Goal: Task Accomplishment & Management: Manage account settings

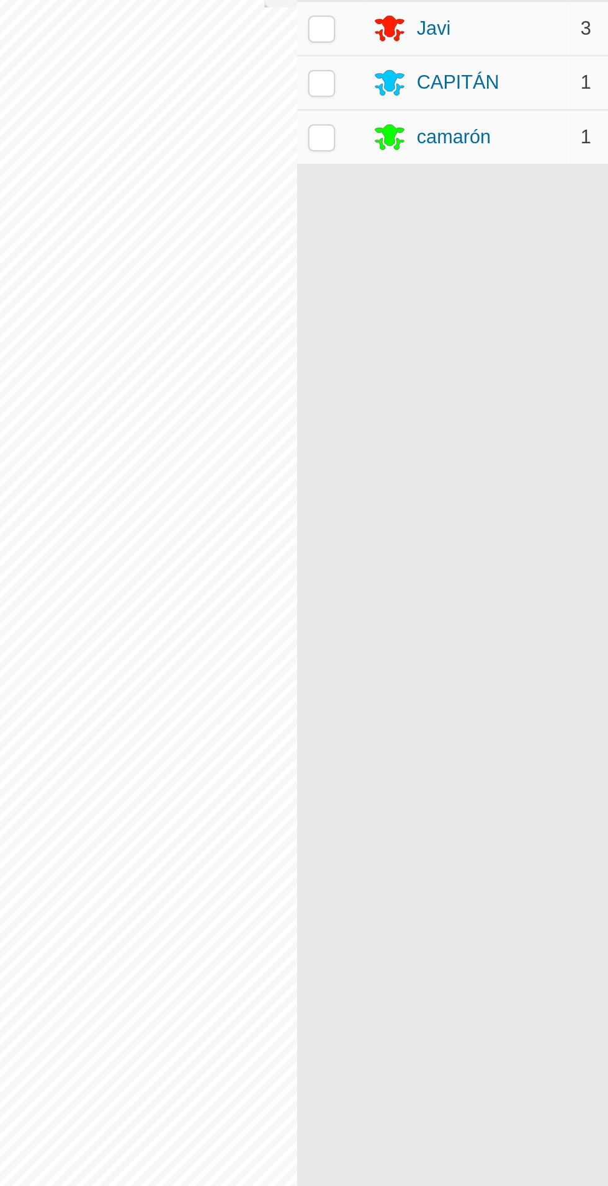
click at [334, 156] on icon at bounding box center [326, 163] width 15 height 15
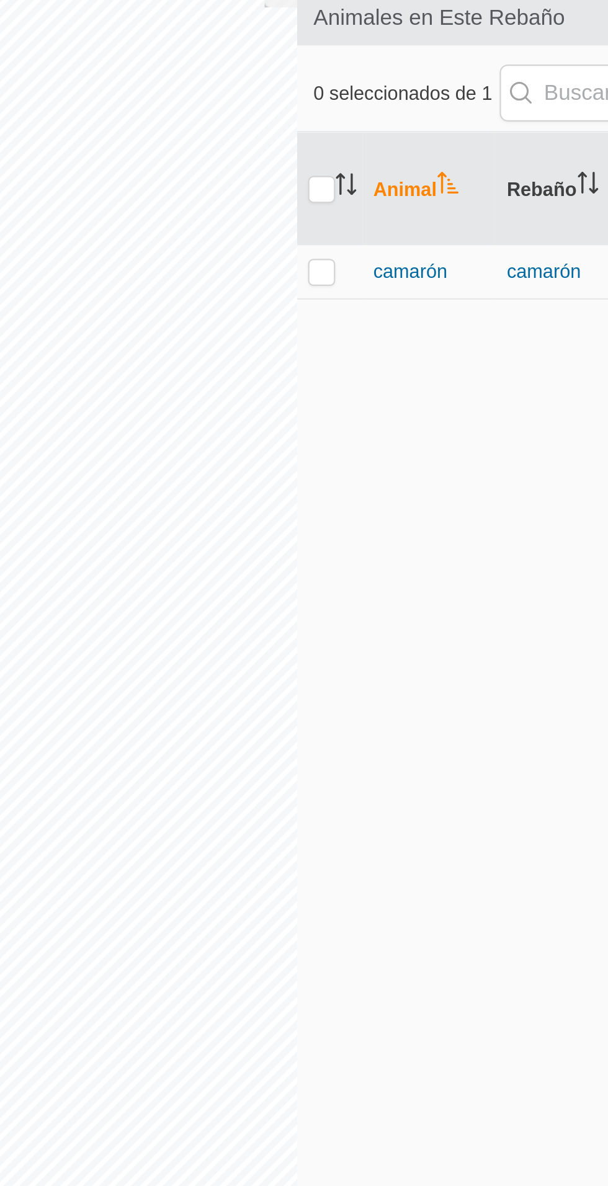
click at [303, 231] on td at bounding box center [300, 225] width 30 height 25
checkbox input "true"
click at [339, 224] on font "camarón" at bounding box center [335, 225] width 33 height 10
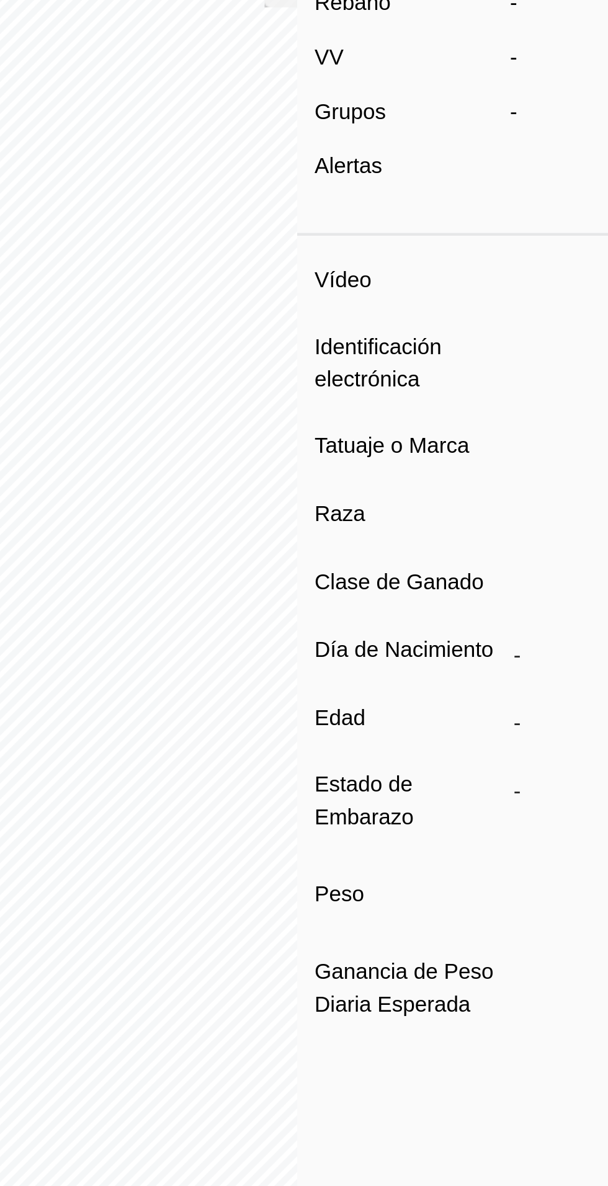
type input "camaron"
type input "-"
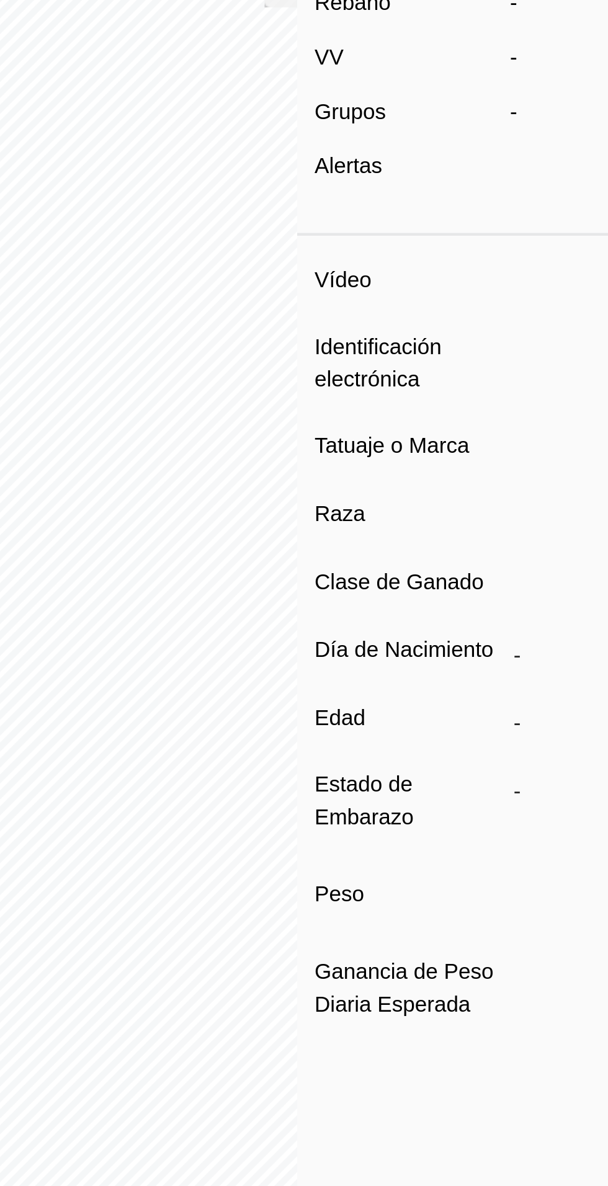
type input "0 kg"
type input "-"
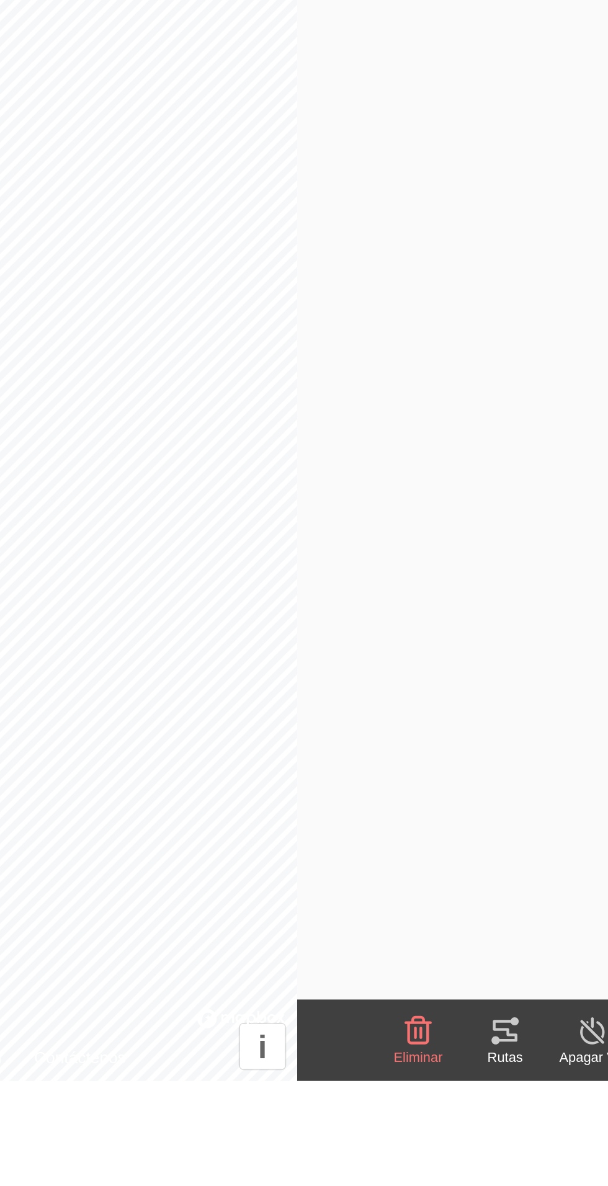
click at [380, 1167] on icon at bounding box center [379, 1162] width 15 height 15
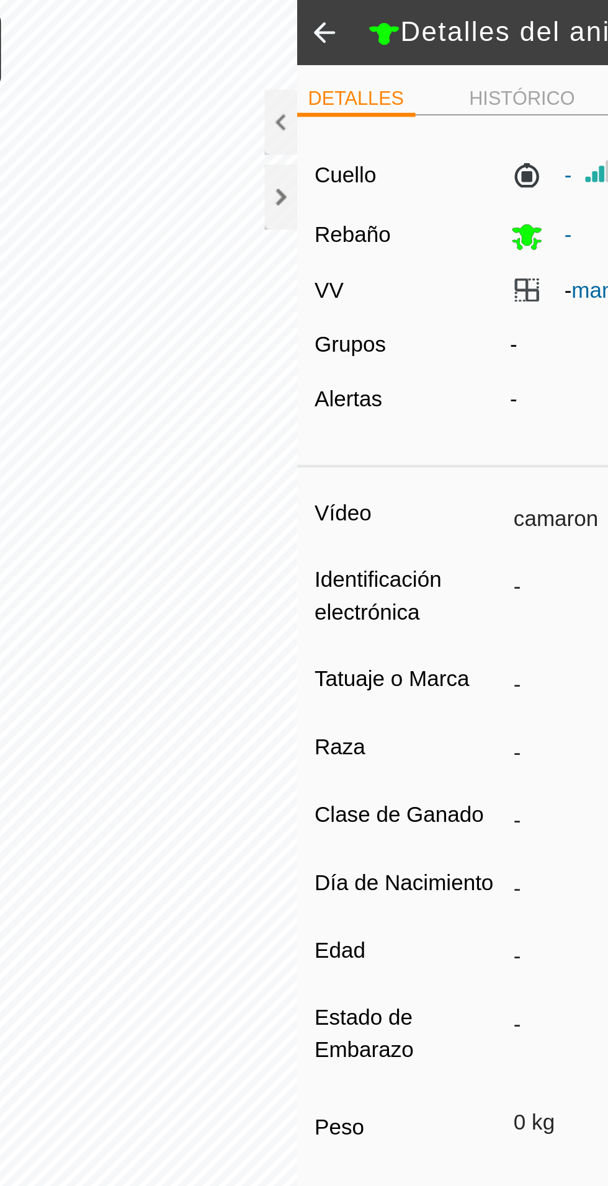
click at [274, 88] on div at bounding box center [277, 90] width 15 height 30
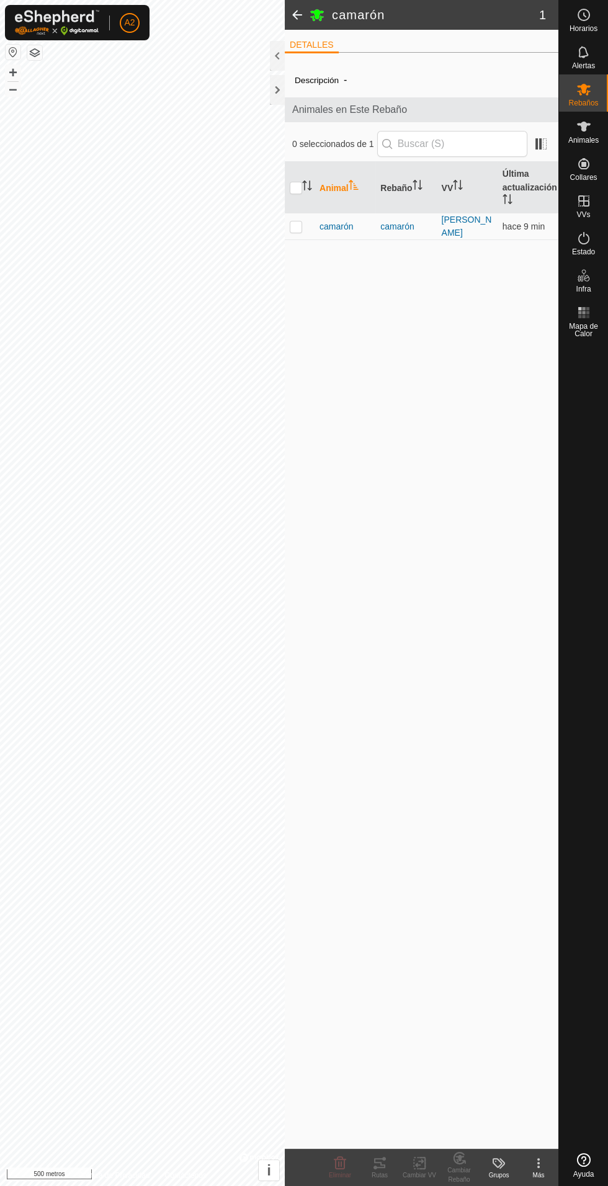
click at [345, 226] on font "camarón" at bounding box center [335, 226] width 33 height 10
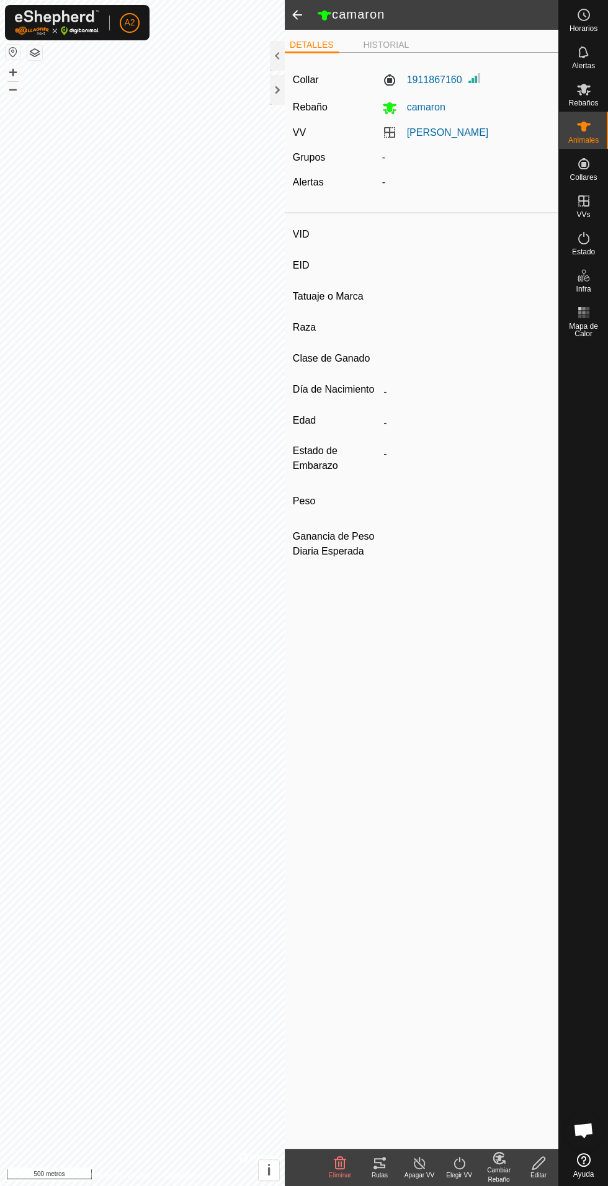
type input "camaron"
type input "-"
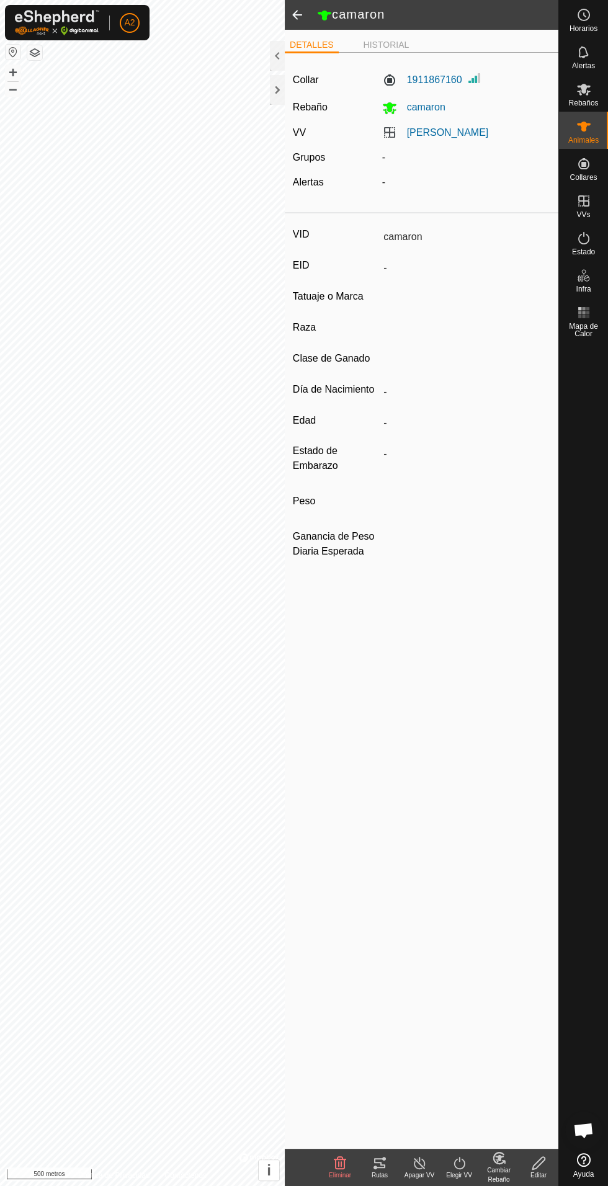
type input "0 kg"
type input "-"
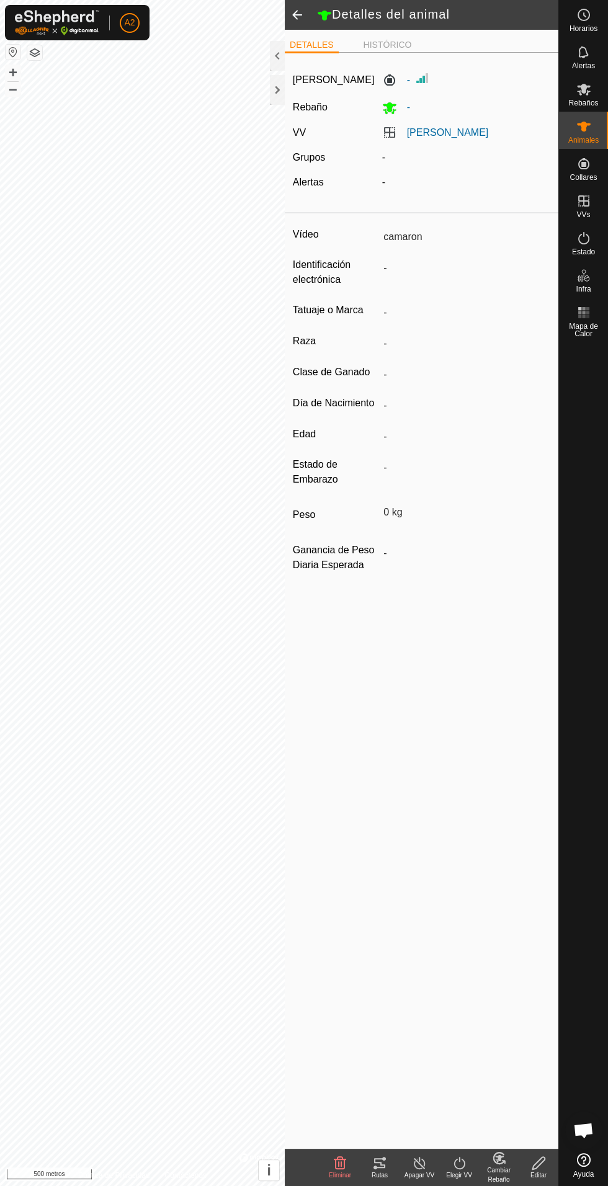
click at [381, 1158] on icon at bounding box center [379, 1163] width 11 height 10
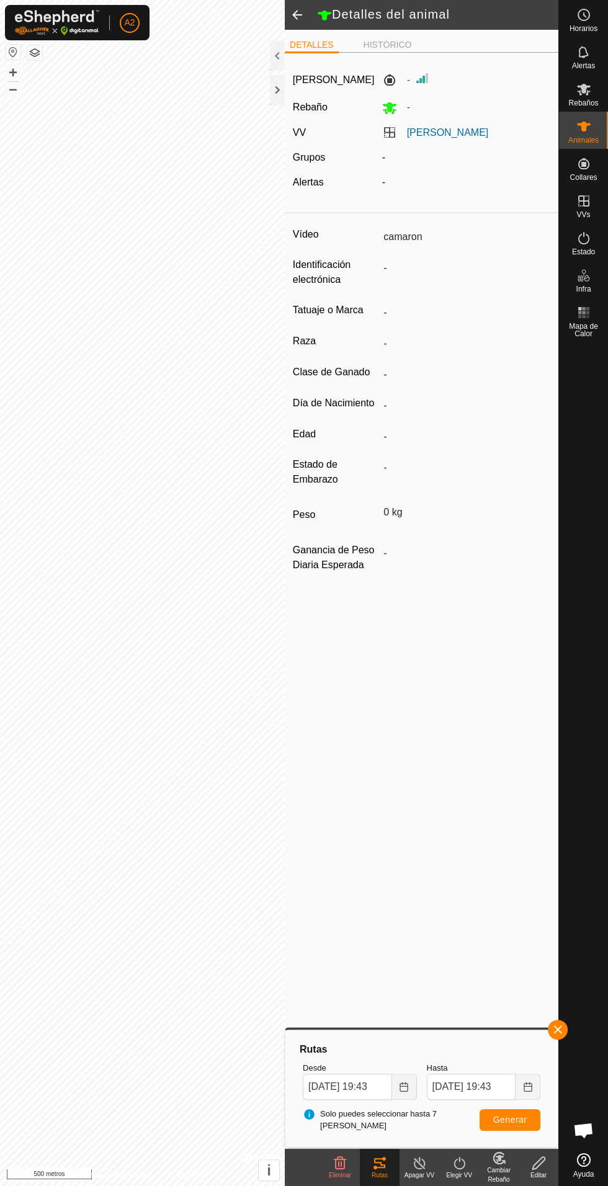
click at [275, 96] on div at bounding box center [277, 90] width 15 height 30
